Goal: Find specific page/section: Find specific page/section

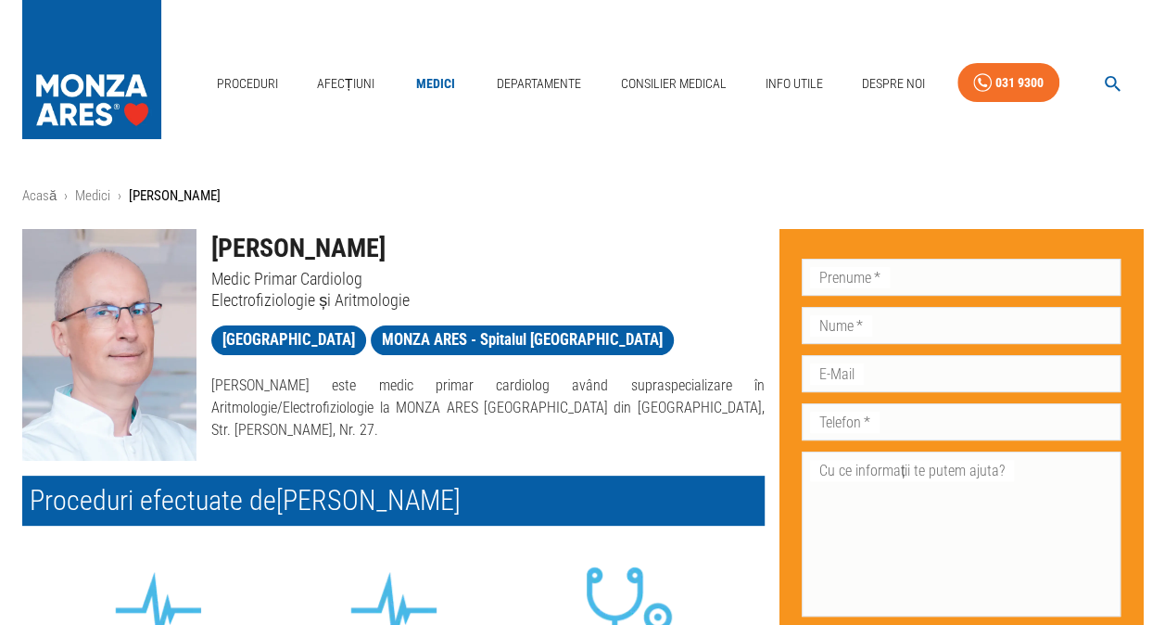
click at [949, 2] on div "Proceduri Afecțiuni Medici Departamente Consilier Medical Info Utile Despre Noi…" at bounding box center [582, 79] width 1165 height 158
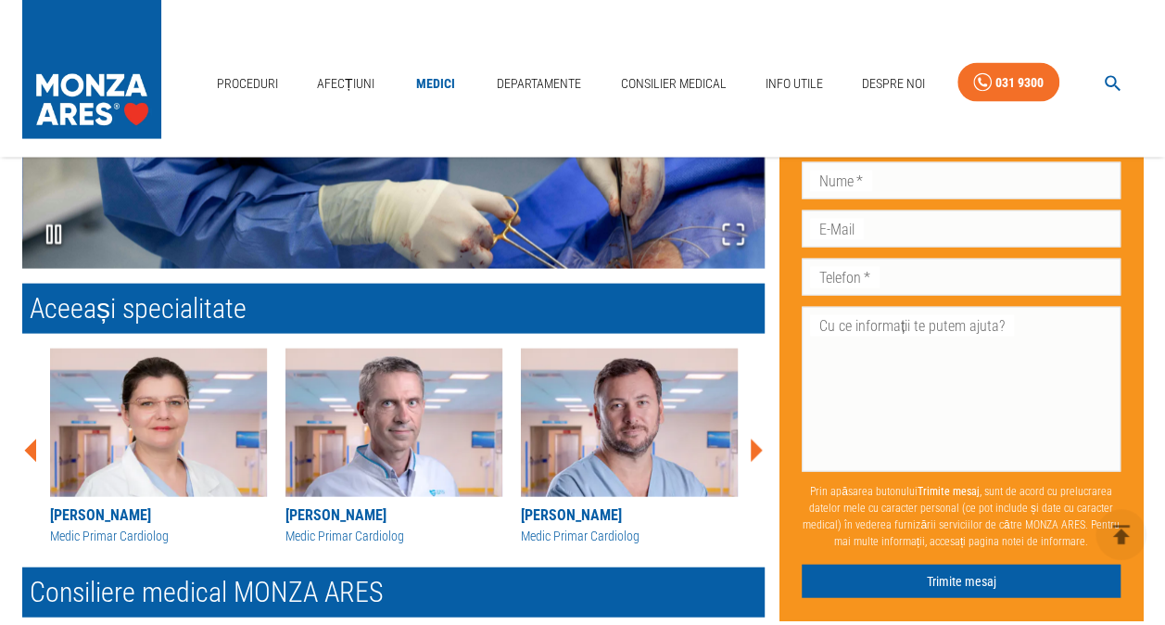
scroll to position [1894, 0]
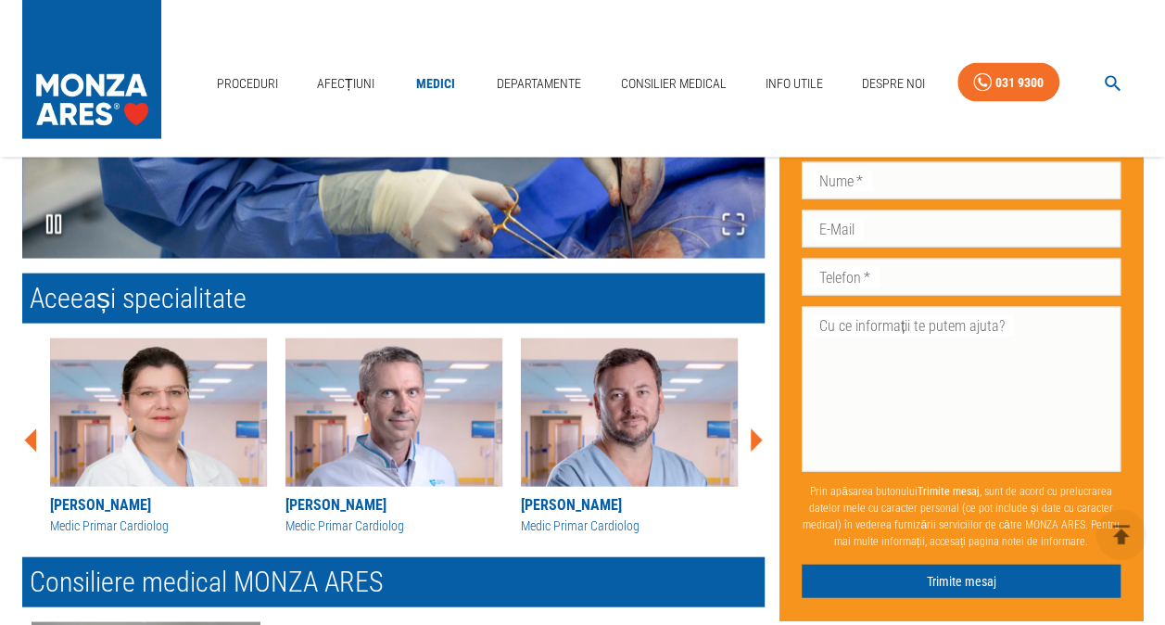
click at [754, 436] on icon at bounding box center [757, 439] width 12 height 23
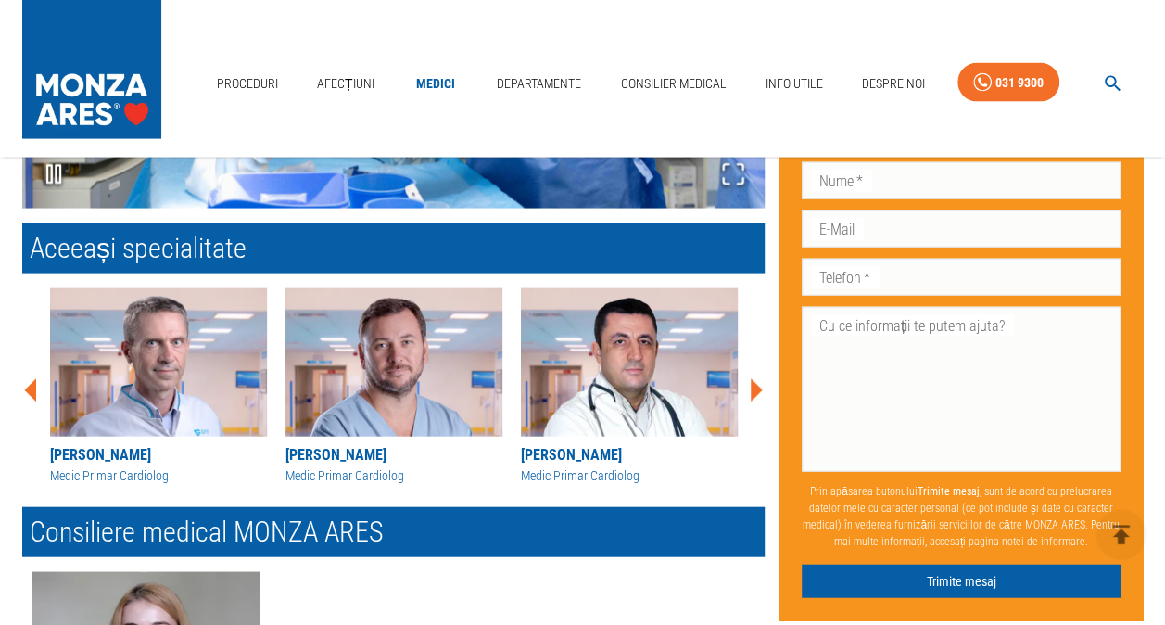
scroll to position [1869, 0]
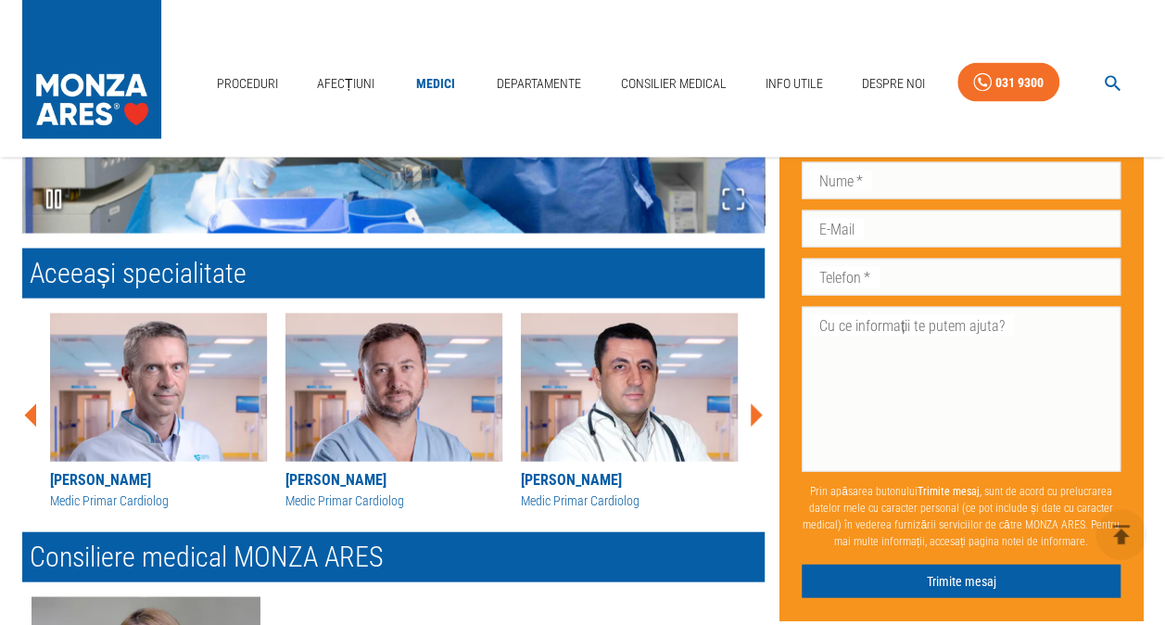
click at [752, 413] on icon at bounding box center [757, 414] width 12 height 23
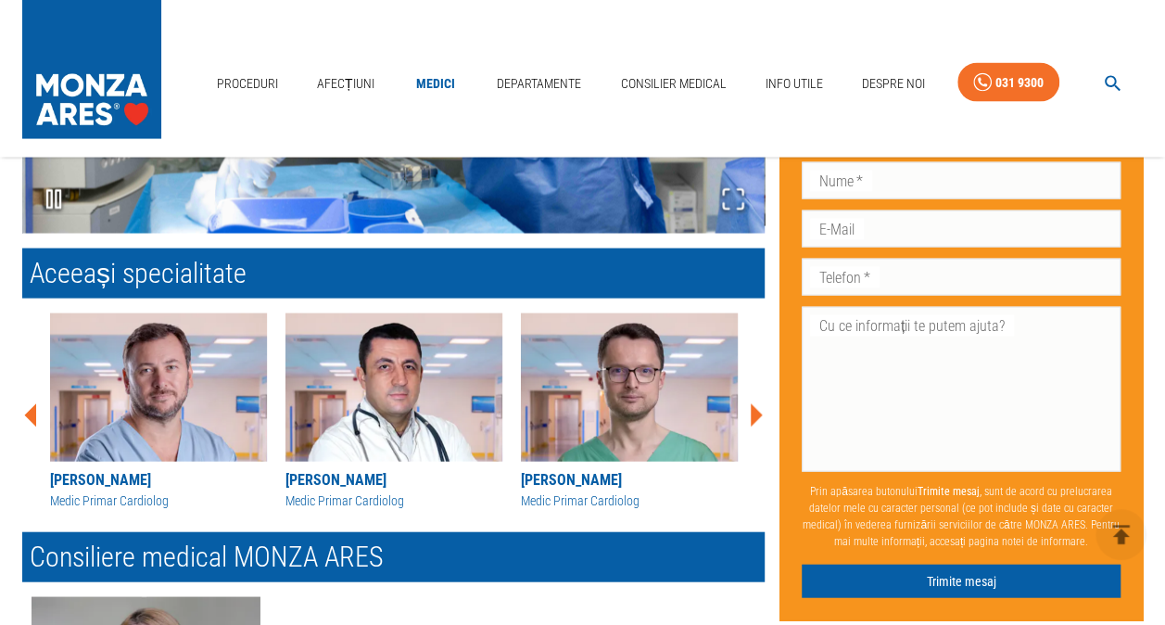
click at [752, 413] on icon at bounding box center [757, 414] width 12 height 23
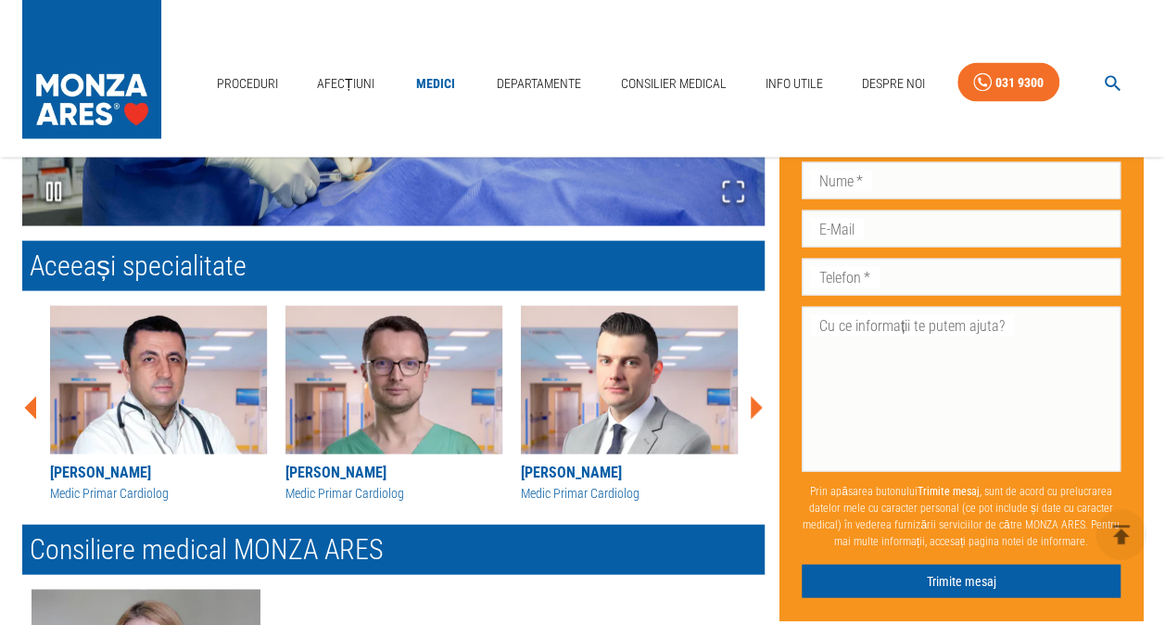
scroll to position [1865, 0]
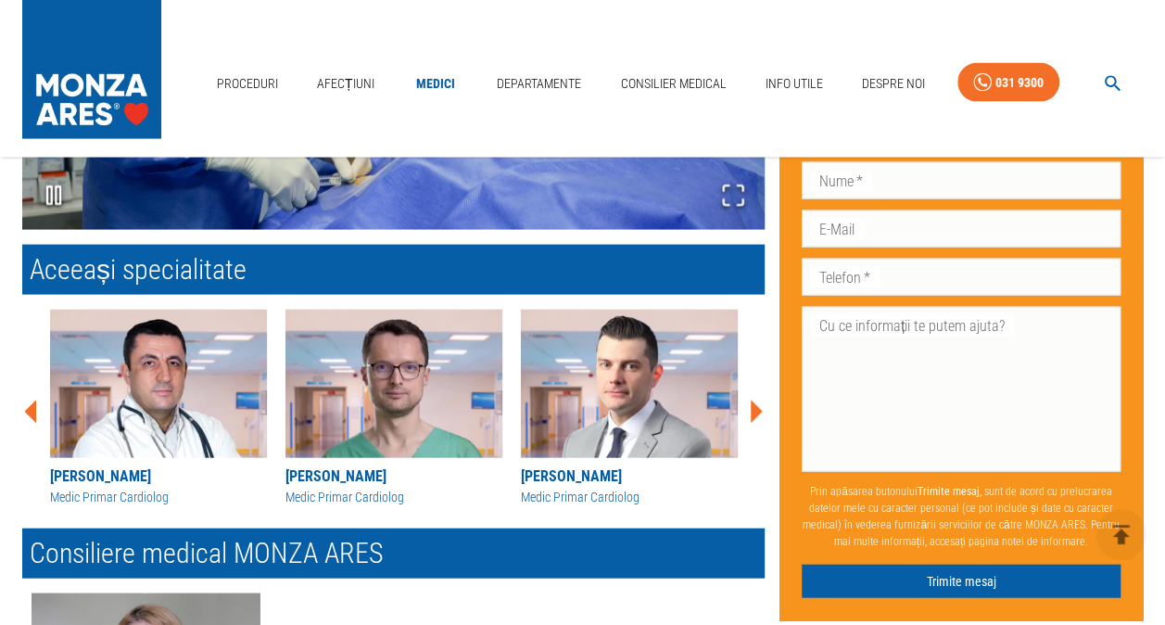
click at [752, 413] on icon at bounding box center [757, 410] width 12 height 23
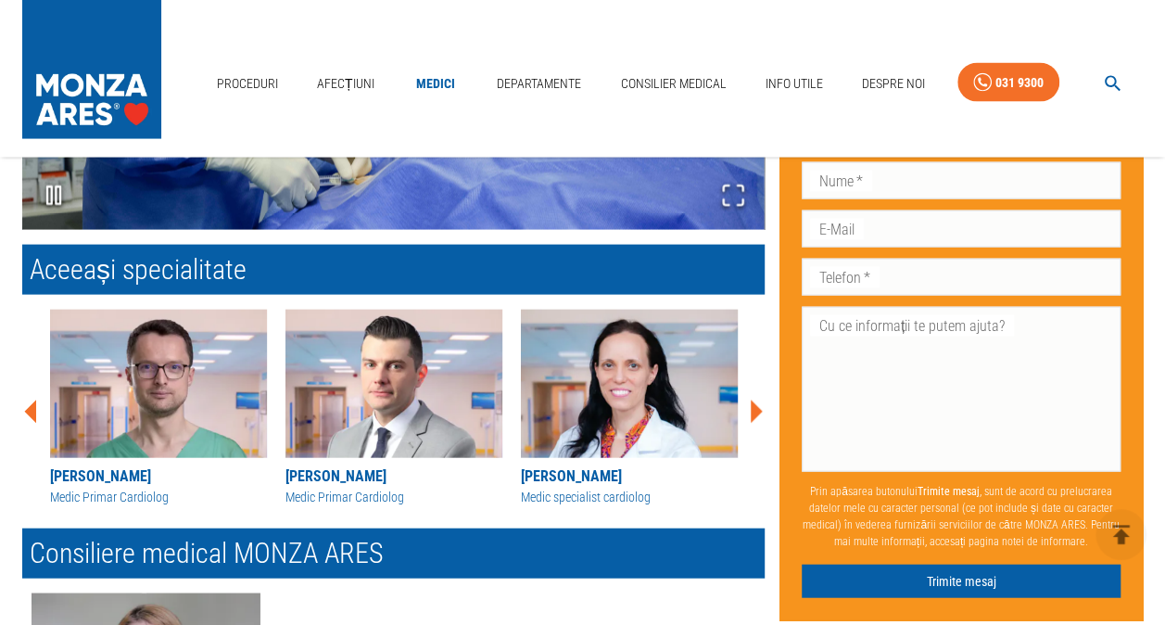
click at [752, 413] on icon at bounding box center [757, 410] width 12 height 23
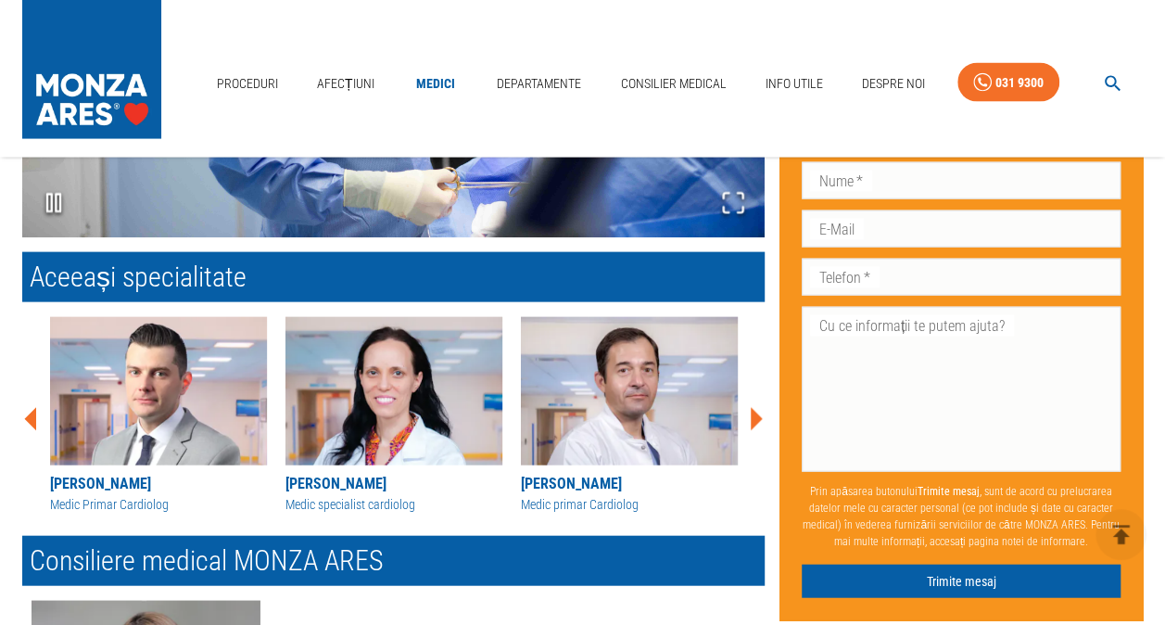
scroll to position [1869, 0]
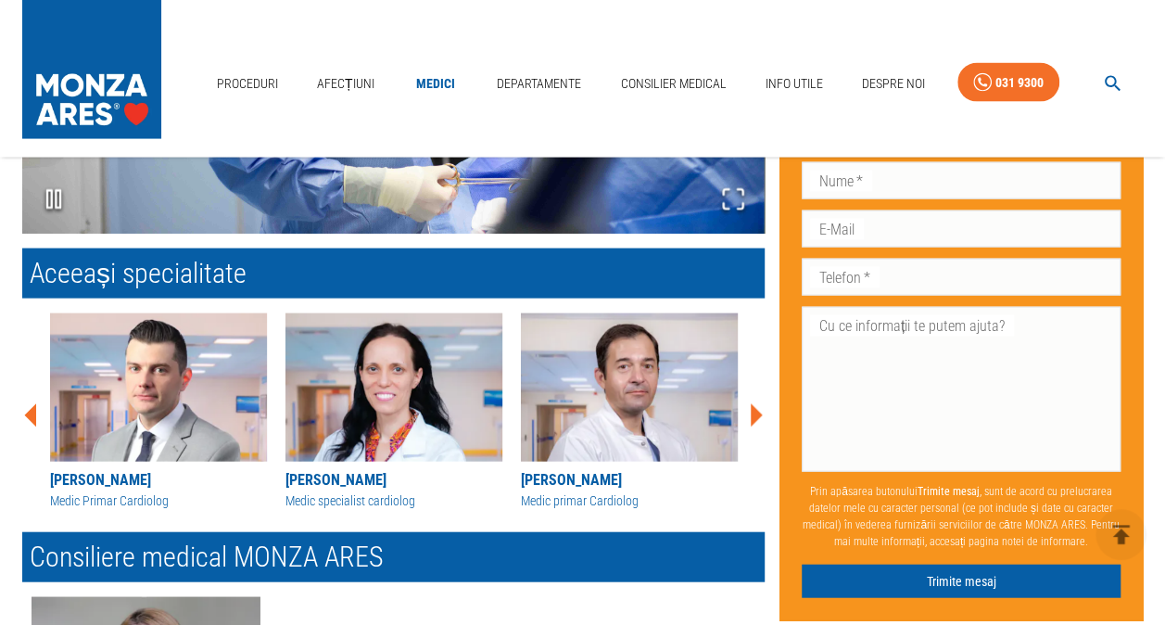
click at [752, 413] on icon at bounding box center [757, 414] width 12 height 23
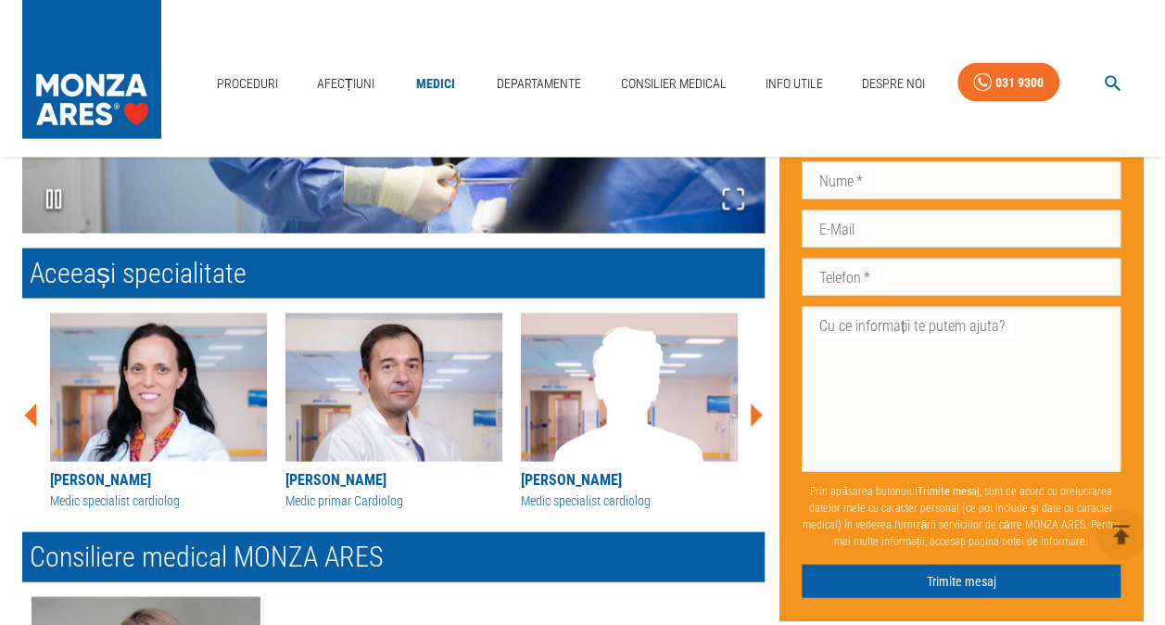
click at [752, 413] on icon at bounding box center [757, 414] width 12 height 23
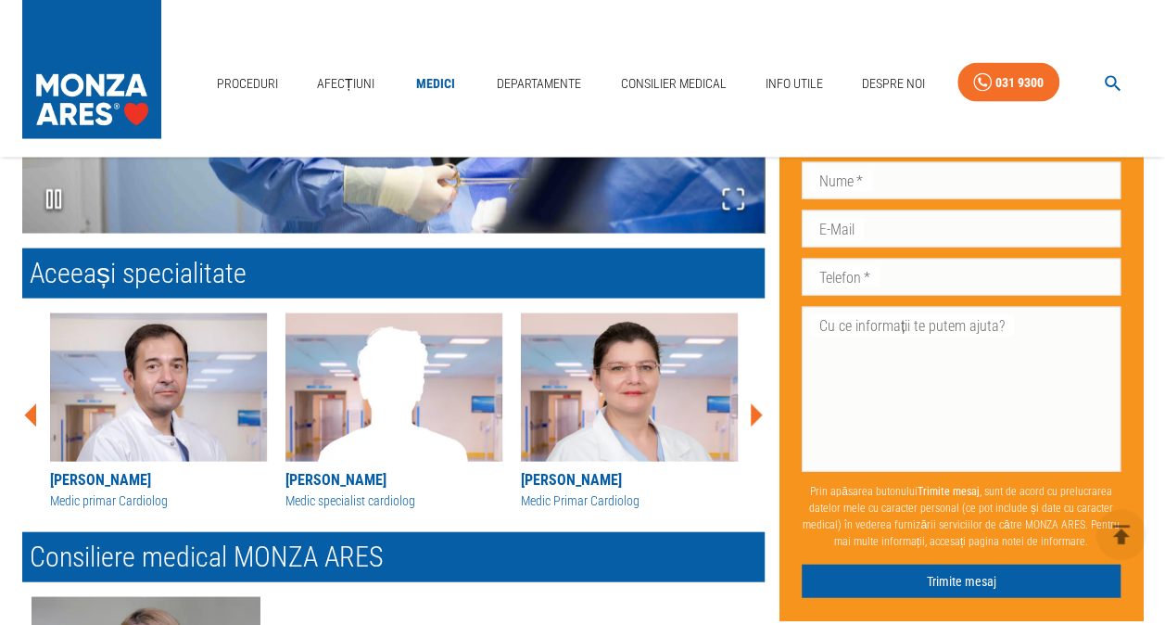
click at [752, 413] on icon at bounding box center [757, 414] width 12 height 23
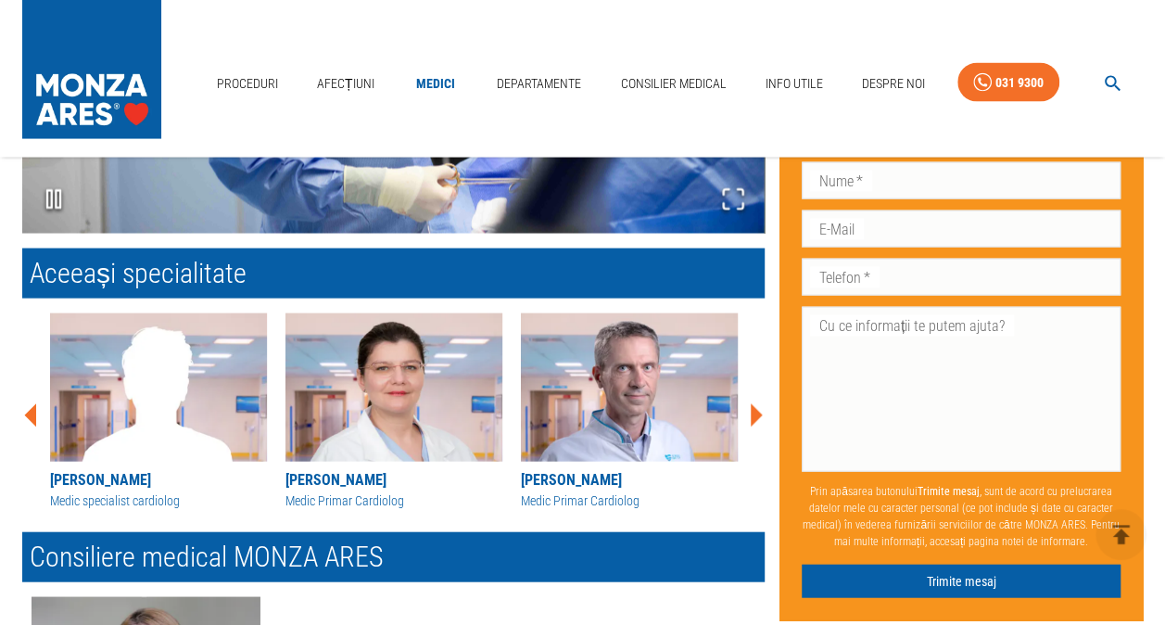
click at [752, 413] on icon at bounding box center [757, 414] width 12 height 23
